Goal: Obtain resource: Download file/media

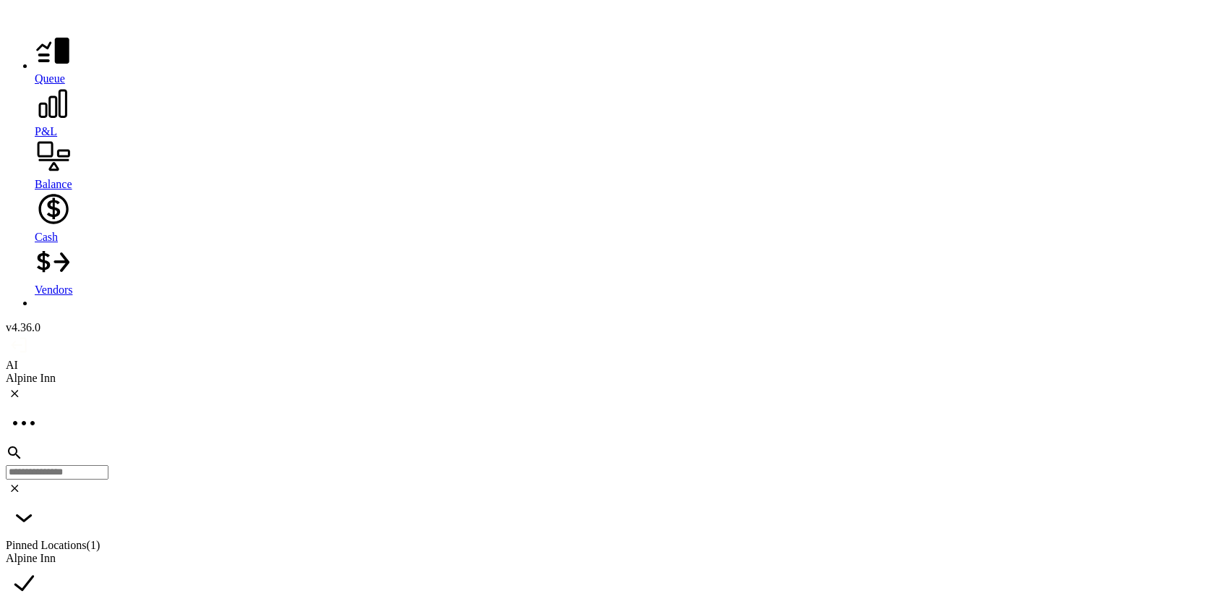
click at [35, 115] on icon at bounding box center [53, 103] width 37 height 37
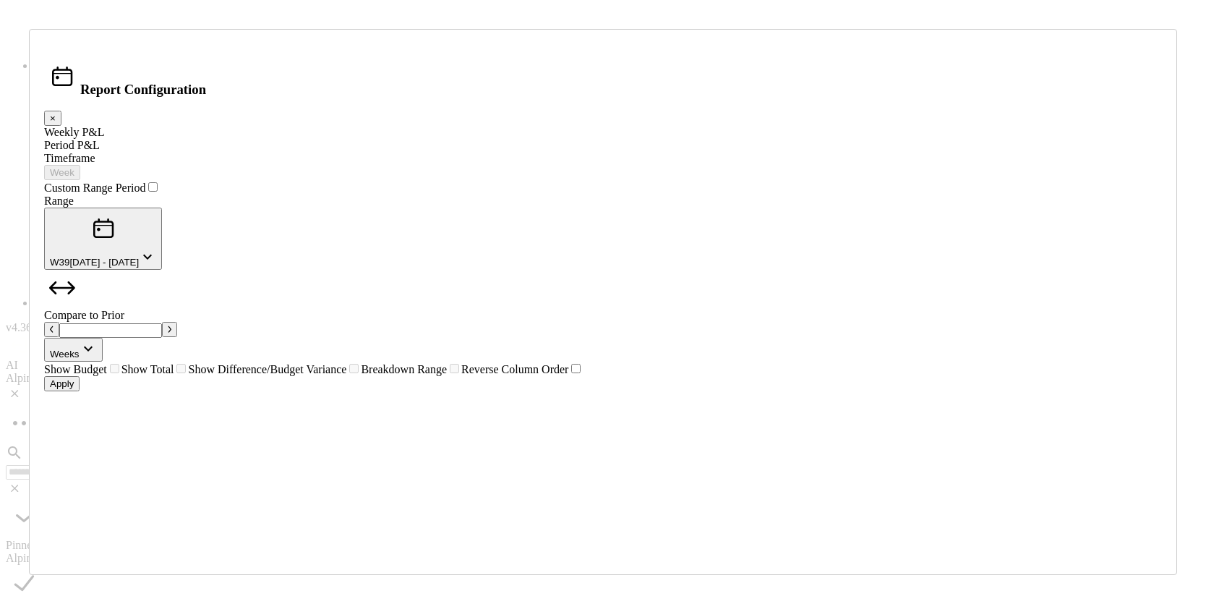
click at [370, 152] on div "Period P&L" at bounding box center [603, 145] width 1118 height 13
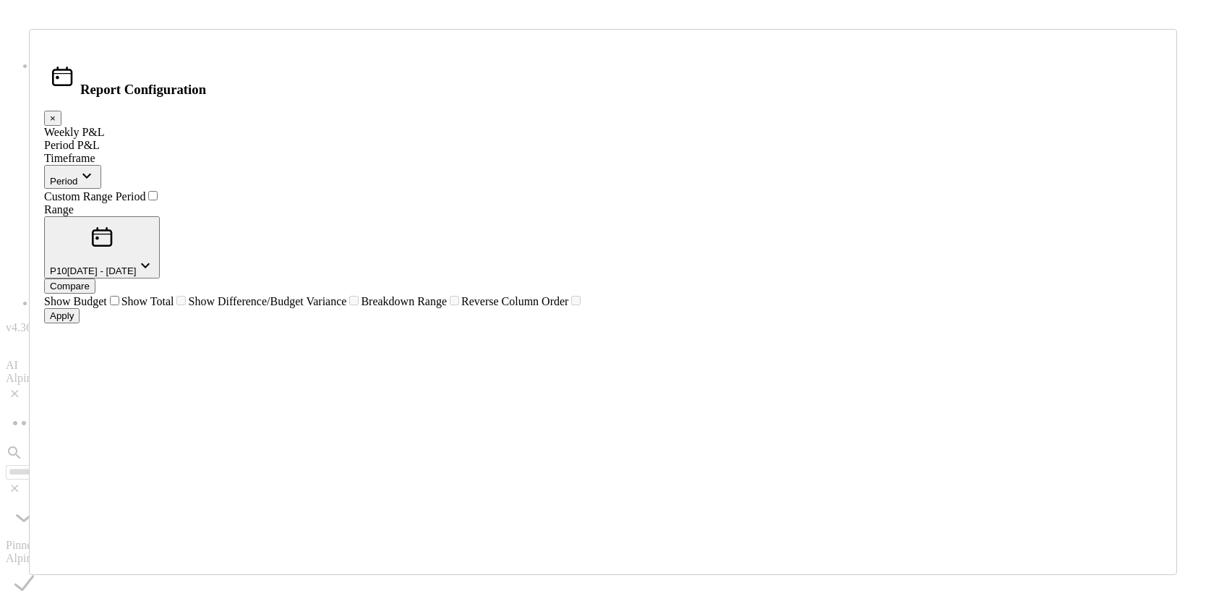
click at [91, 179] on icon "button" at bounding box center [86, 176] width 9 height 5
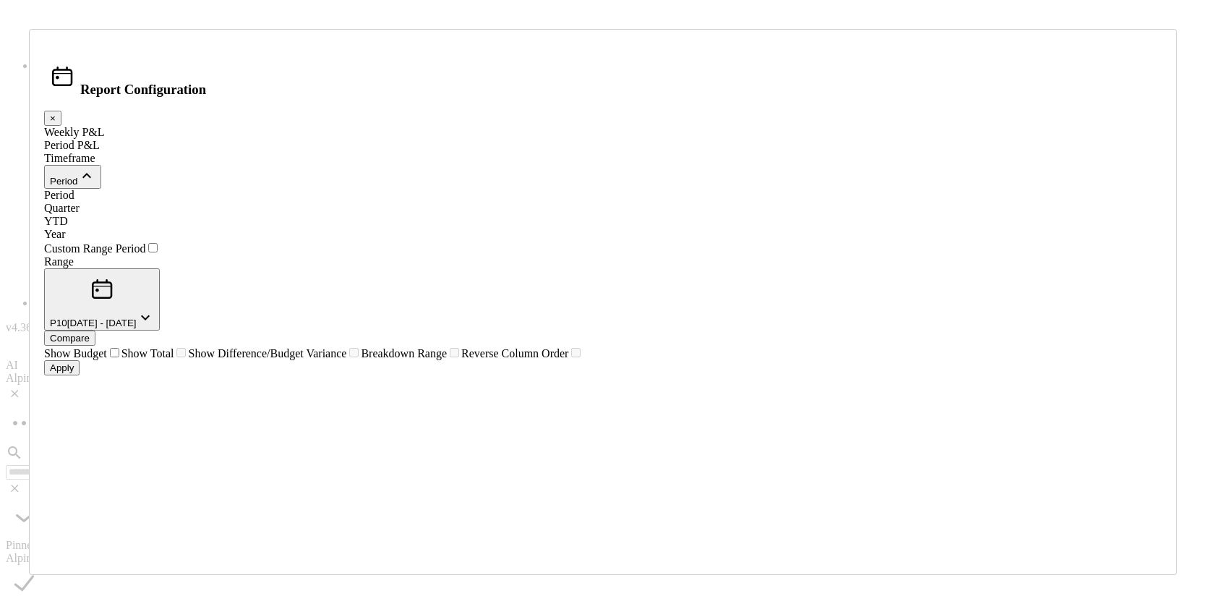
click at [500, 241] on div "Year" at bounding box center [603, 234] width 1118 height 13
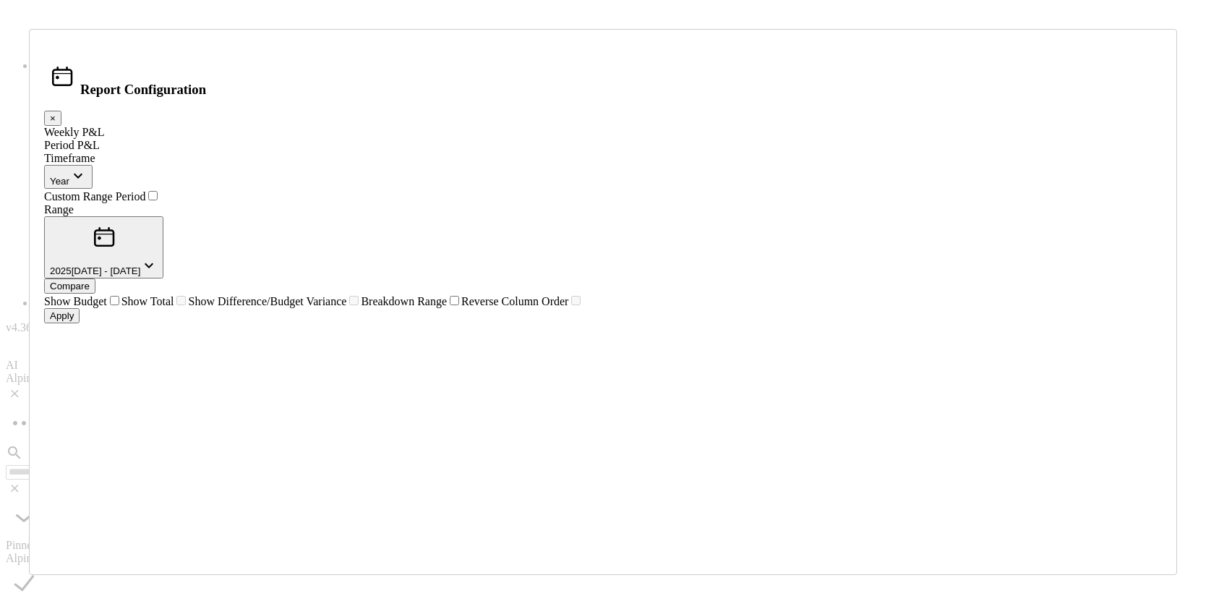
click at [153, 263] on icon "button" at bounding box center [149, 265] width 9 height 5
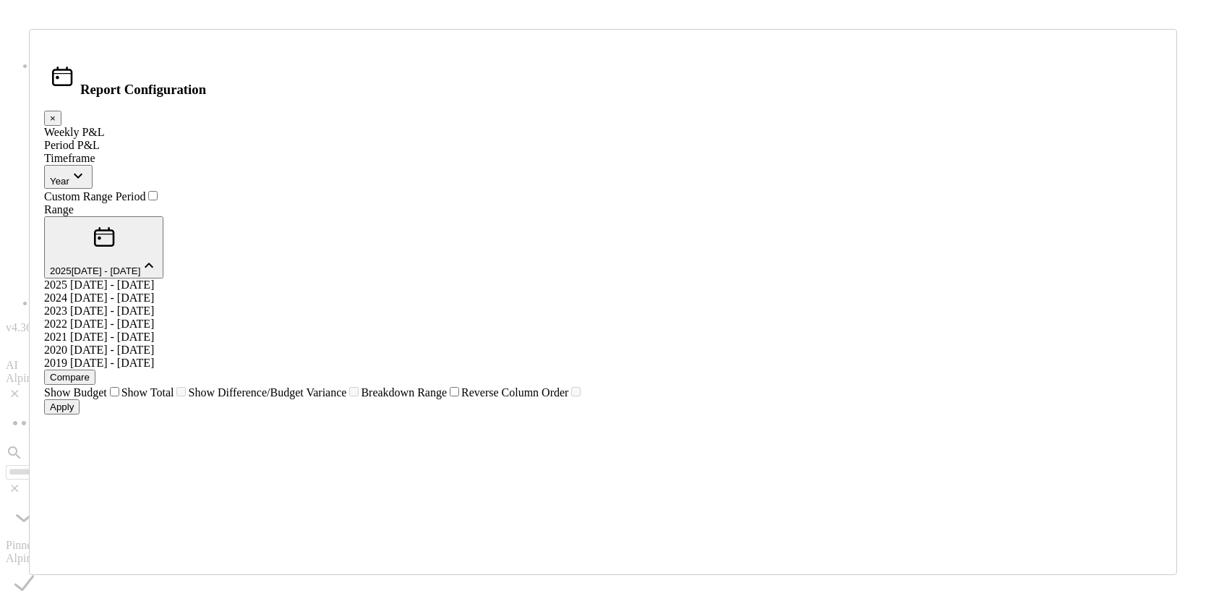
click at [608, 291] on div "[DATE] - [DATE]" at bounding box center [603, 297] width 1118 height 13
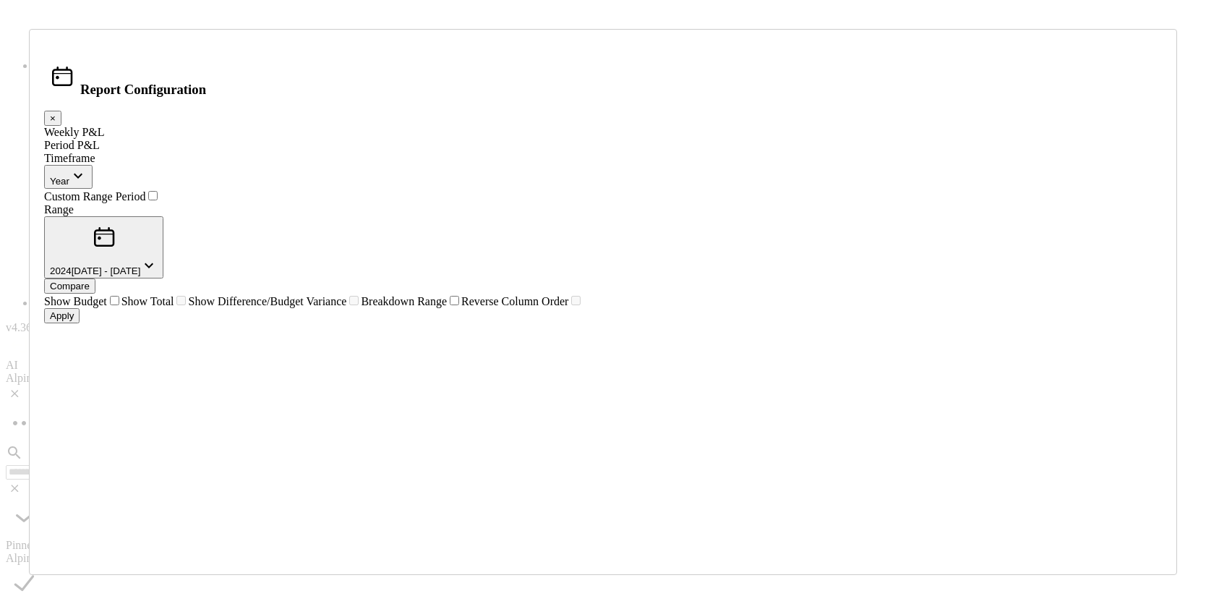
click at [74, 321] on div "Apply" at bounding box center [62, 315] width 24 height 11
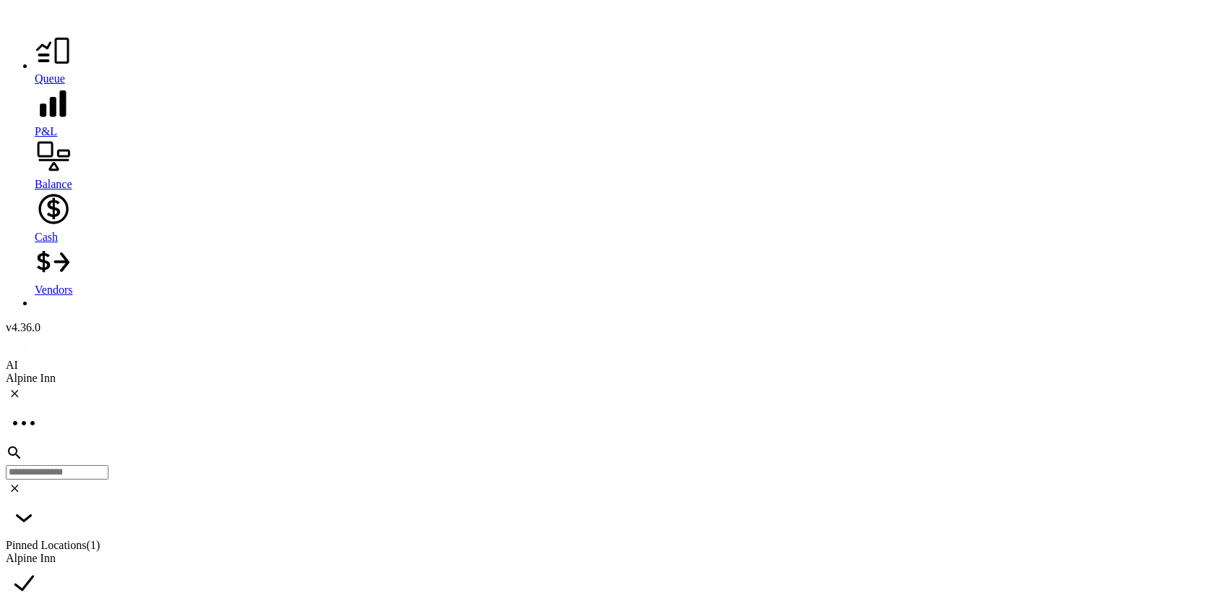
scroll to position [2516, 0]
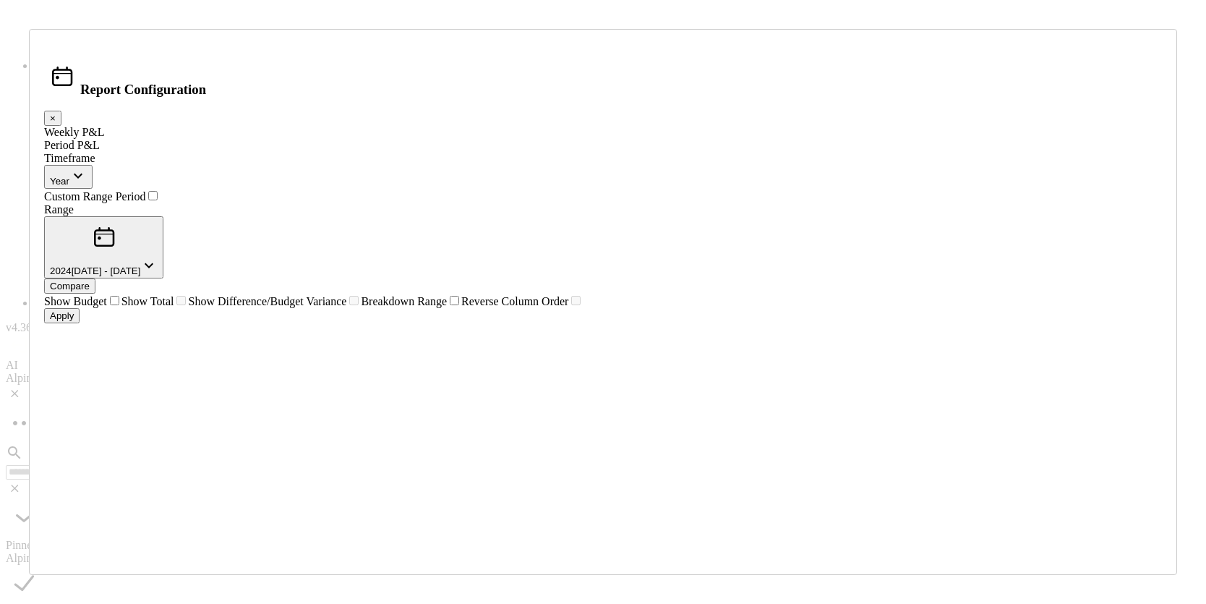
click at [90, 281] on div "Compare" at bounding box center [70, 286] width 40 height 11
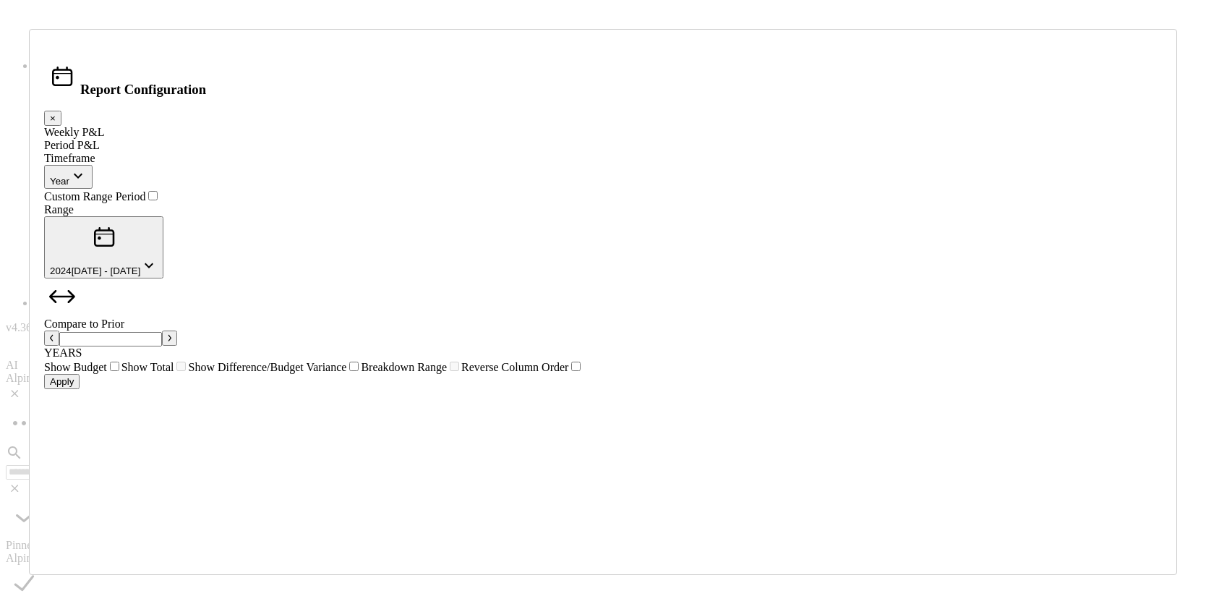
click at [171, 334] on icon "button" at bounding box center [170, 337] width 4 height 7
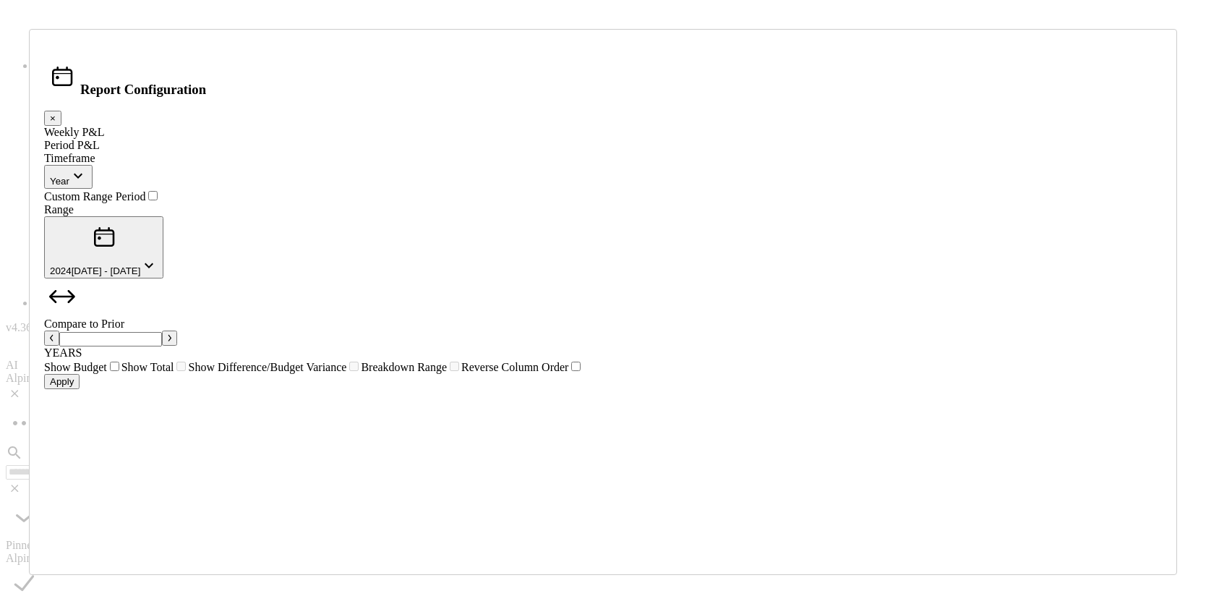
type input "*"
click at [80, 389] on button "Apply" at bounding box center [61, 381] width 35 height 15
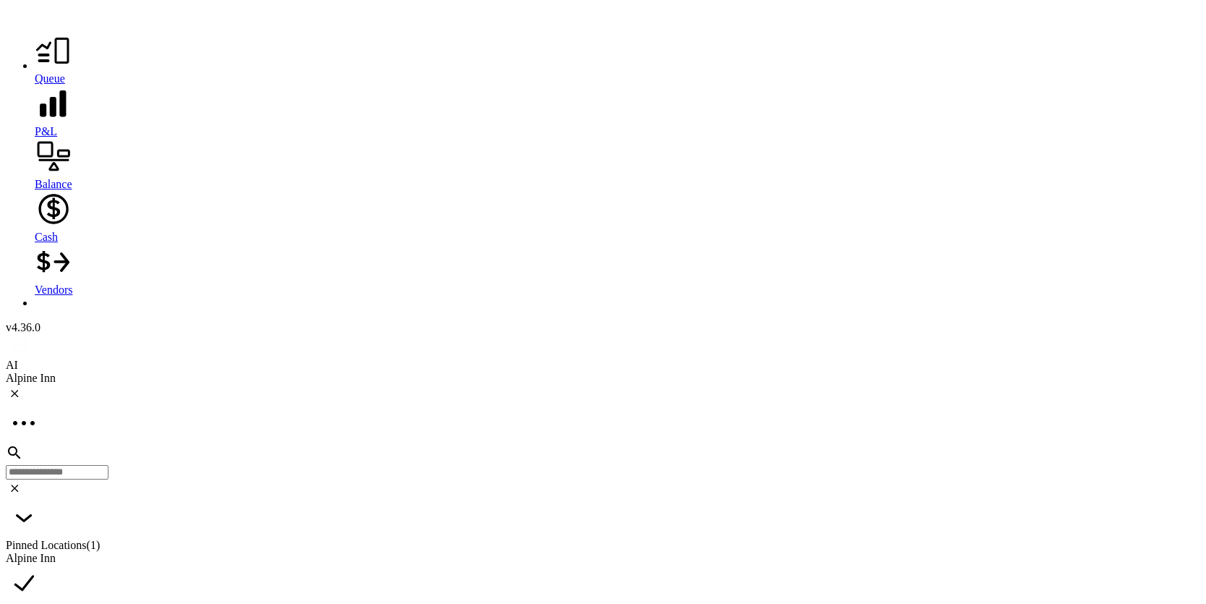
scroll to position [5426, 0]
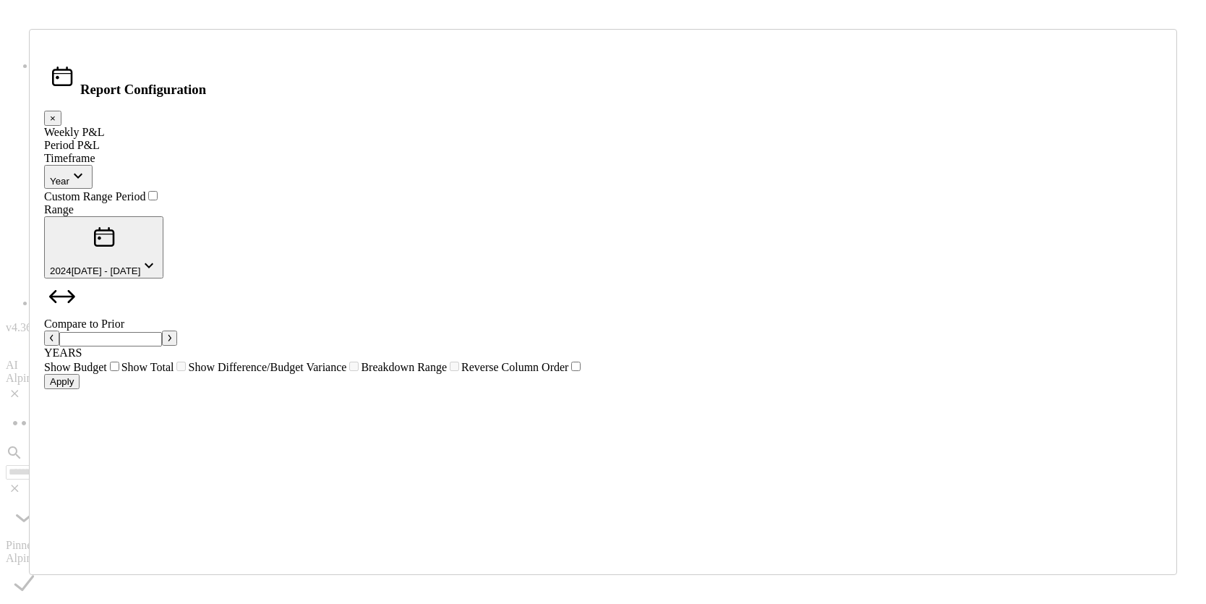
click at [171, 334] on icon "button" at bounding box center [170, 337] width 4 height 7
type input "*"
click at [80, 389] on button "Apply" at bounding box center [61, 381] width 35 height 15
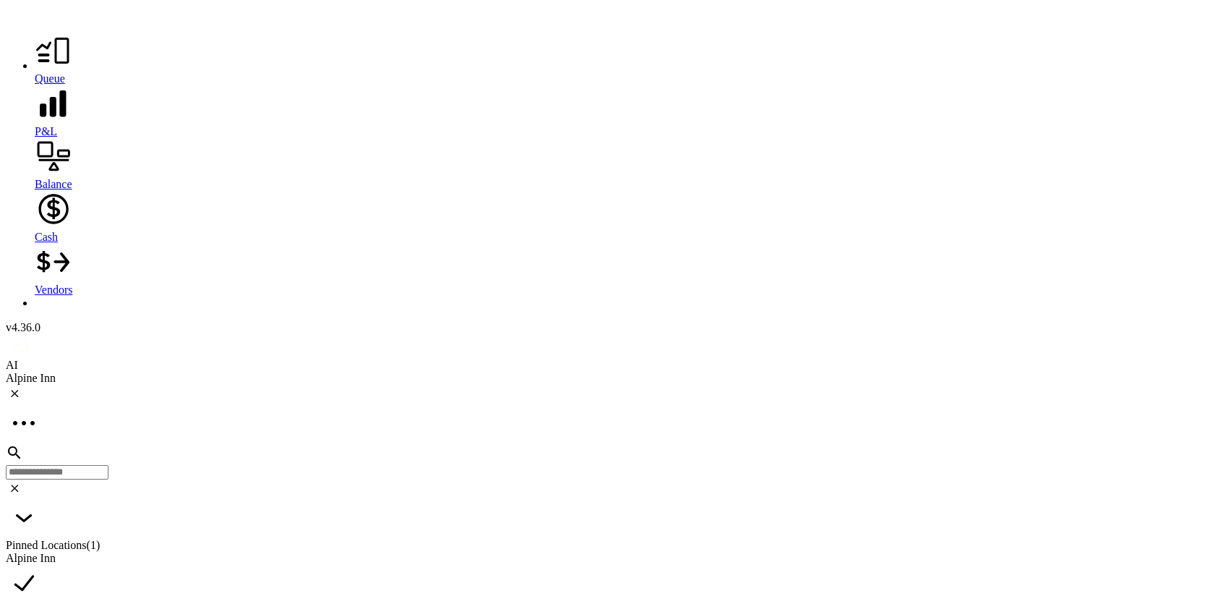
scroll to position [5012, 0]
